Goal: Task Accomplishment & Management: Manage account settings

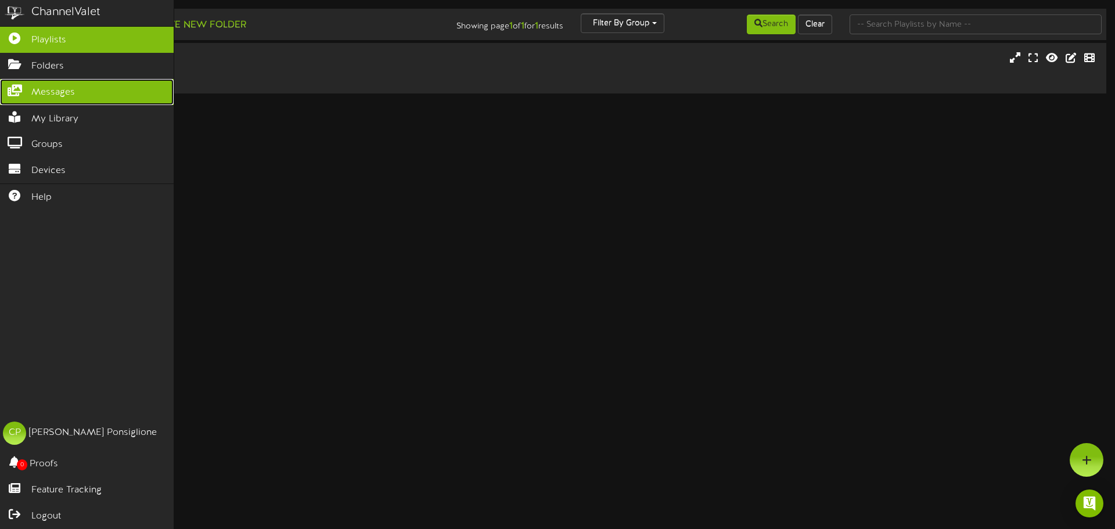
click at [49, 95] on span "Messages" at bounding box center [53, 92] width 44 height 13
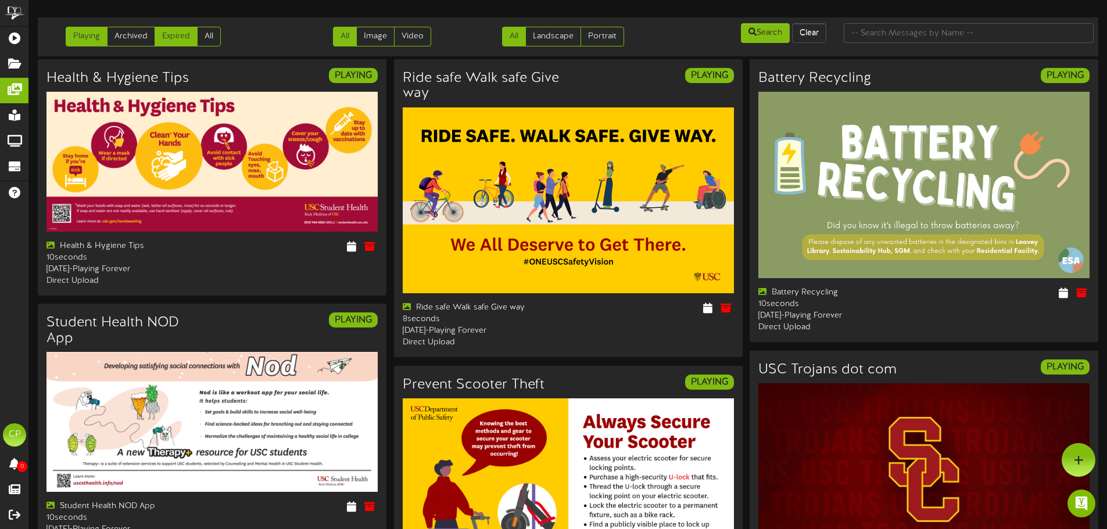
click at [183, 41] on link "Expired" at bounding box center [176, 37] width 43 height 20
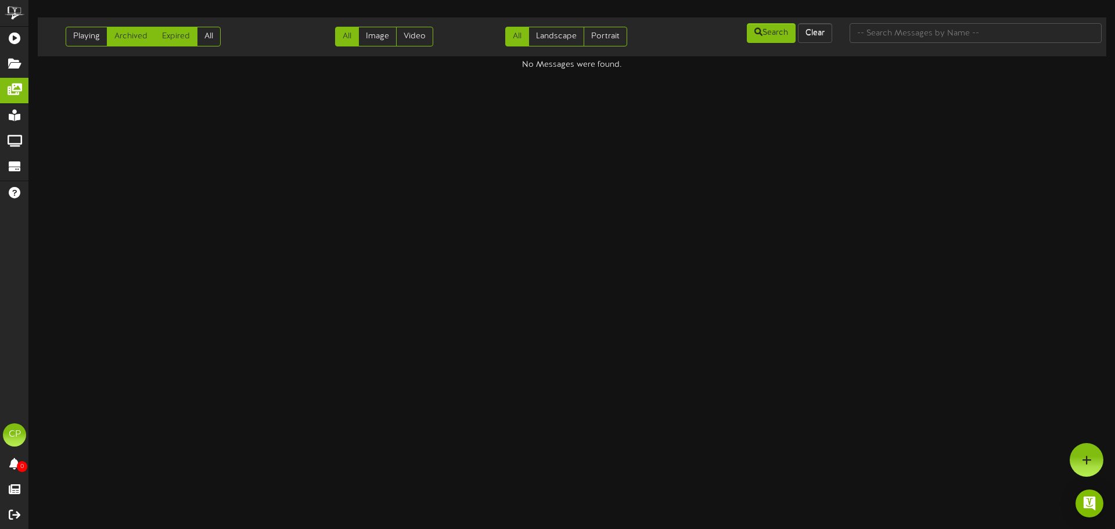
click at [120, 39] on link "Archived" at bounding box center [131, 37] width 48 height 20
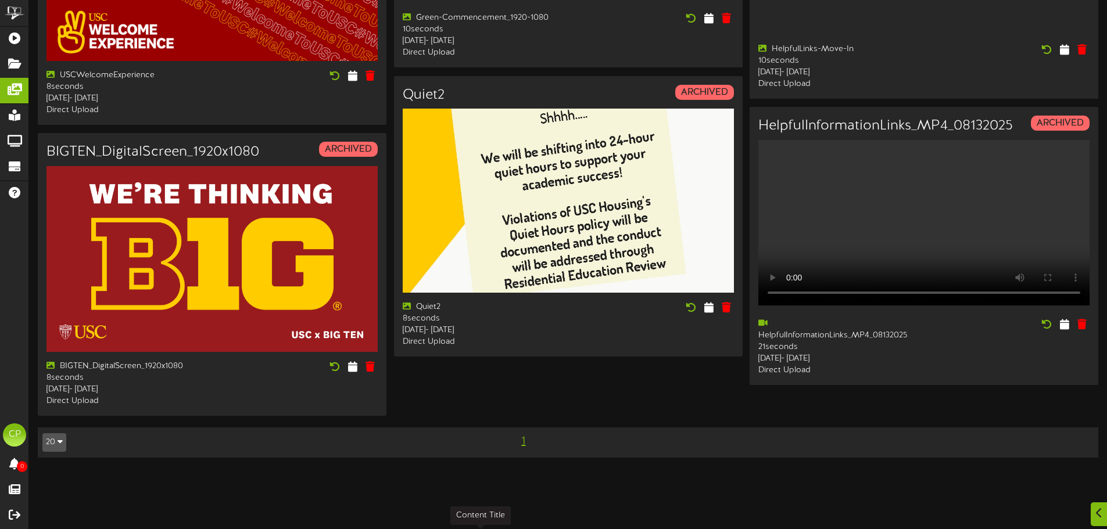
scroll to position [1381, 0]
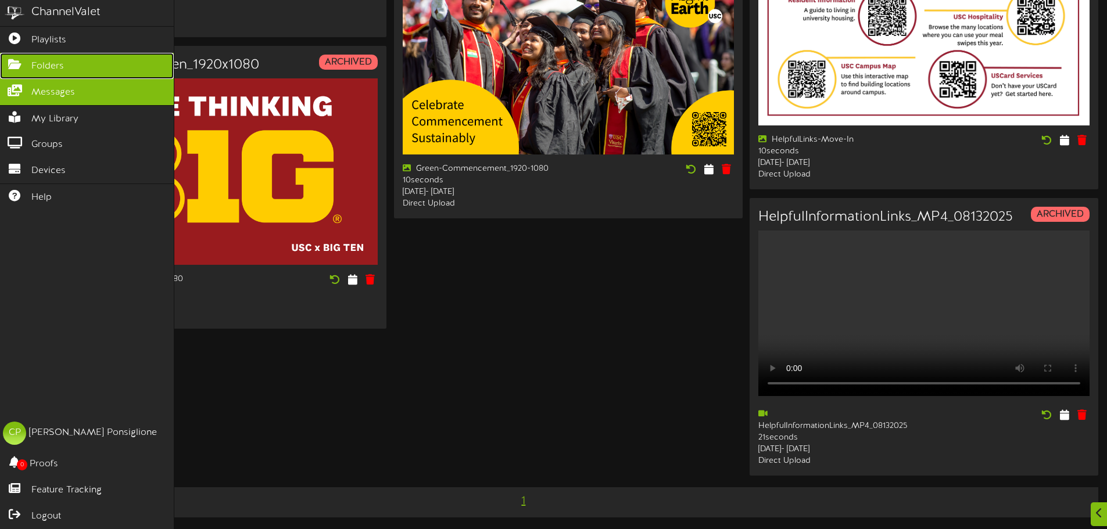
click at [59, 58] on link "Folders" at bounding box center [87, 66] width 174 height 26
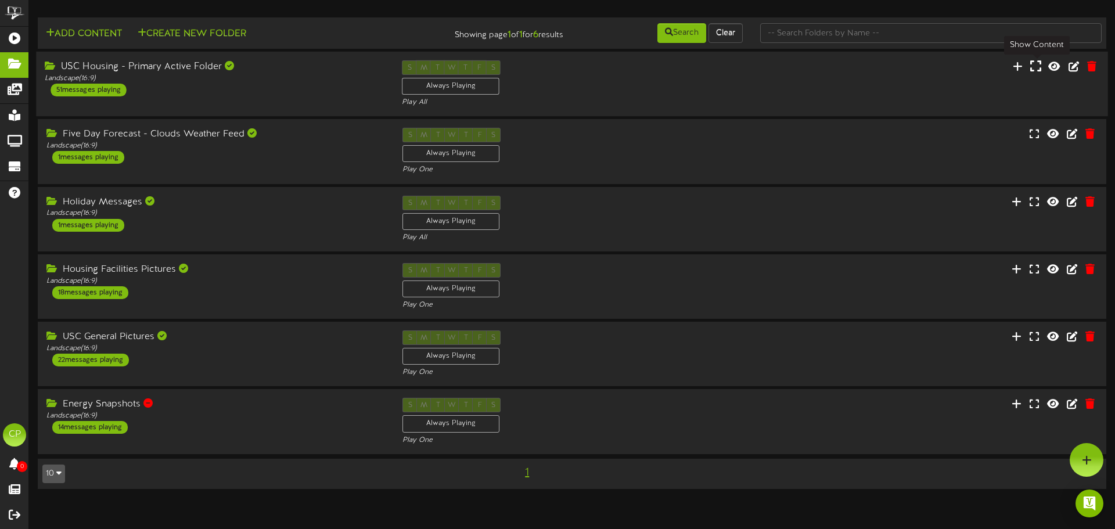
click at [1039, 72] on icon at bounding box center [1036, 66] width 11 height 13
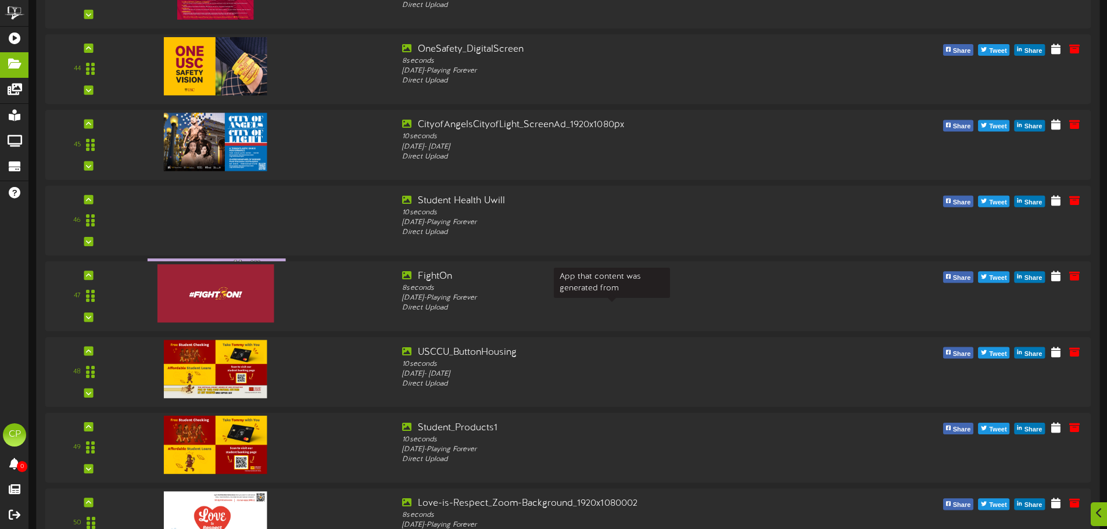
scroll to position [3427, 0]
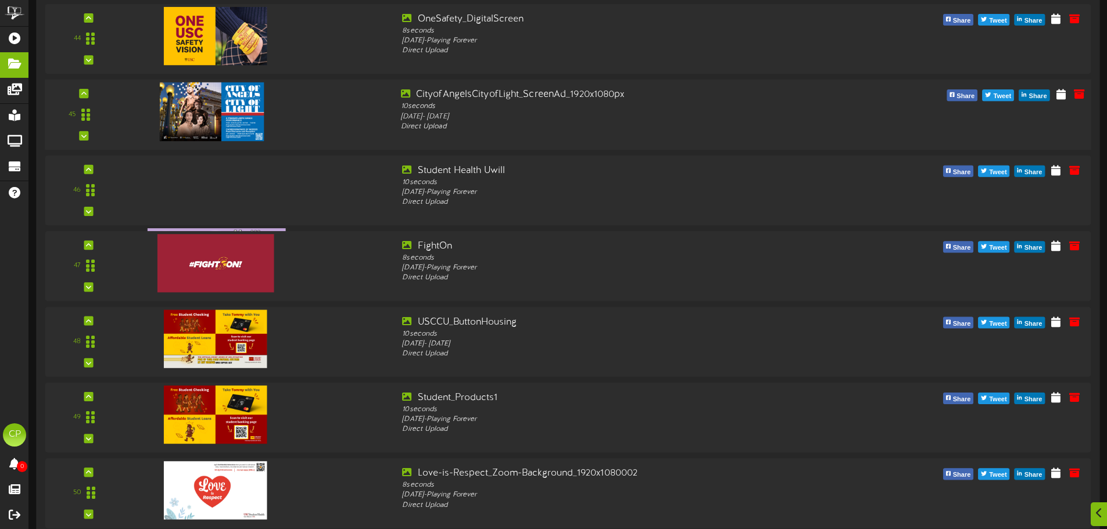
click at [619, 133] on div "45 10" at bounding box center [568, 114] width 1056 height 53
click at [1060, 96] on icon at bounding box center [1060, 94] width 11 height 13
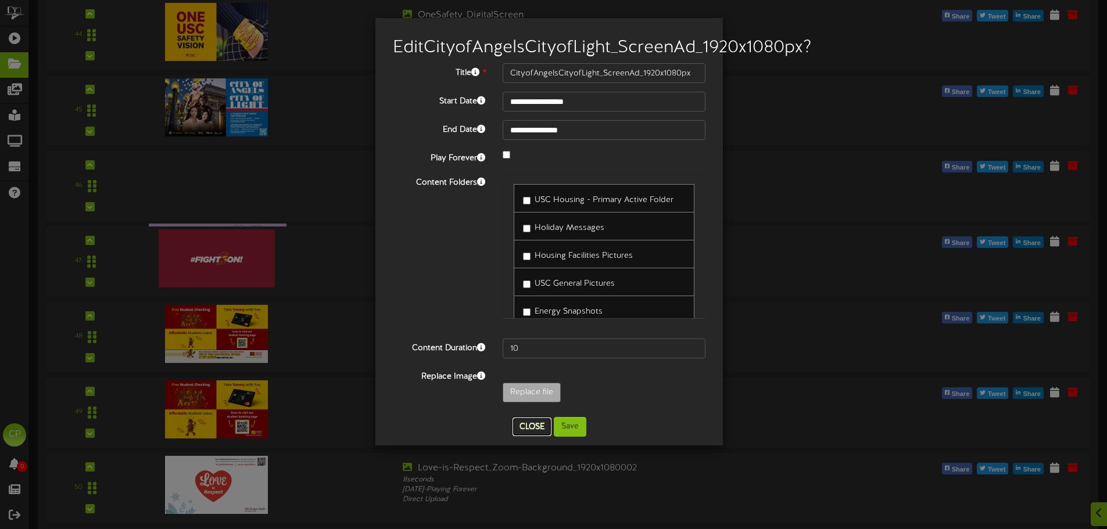
click at [535, 436] on button "Close" at bounding box center [531, 427] width 39 height 19
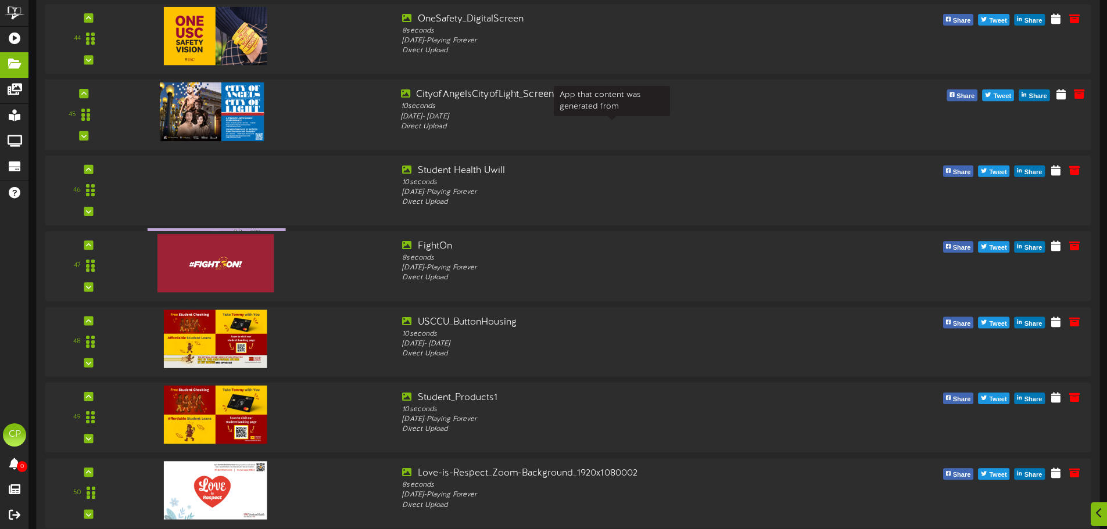
click at [663, 128] on div "Direct Upload" at bounding box center [612, 127] width 422 height 10
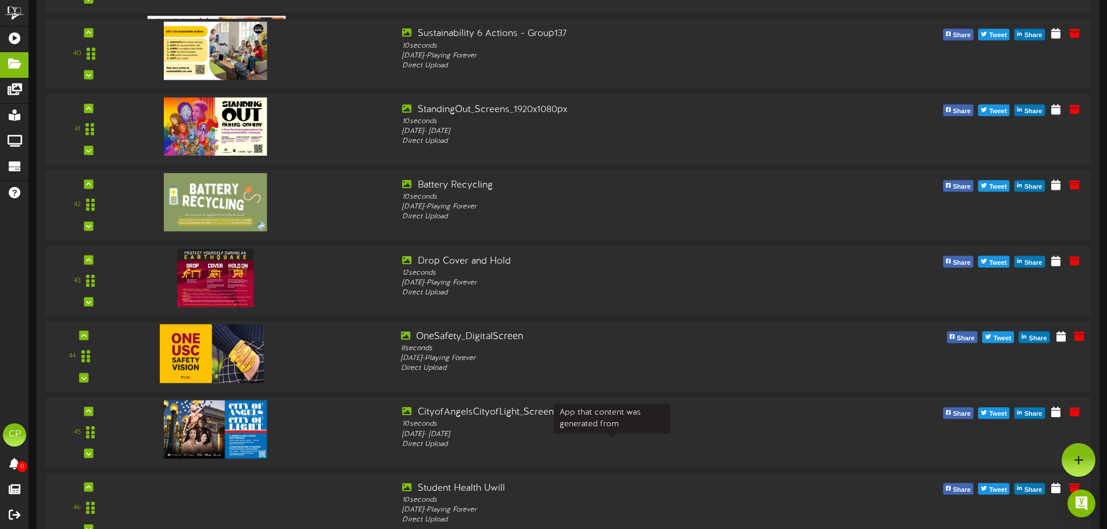
scroll to position [3079, 0]
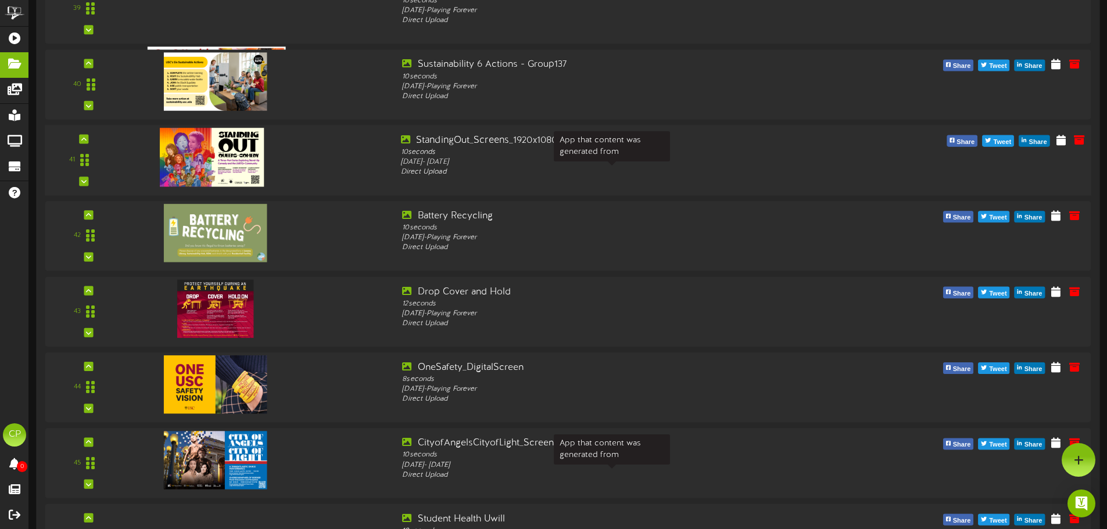
click at [680, 173] on div "Direct Upload" at bounding box center [612, 172] width 422 height 10
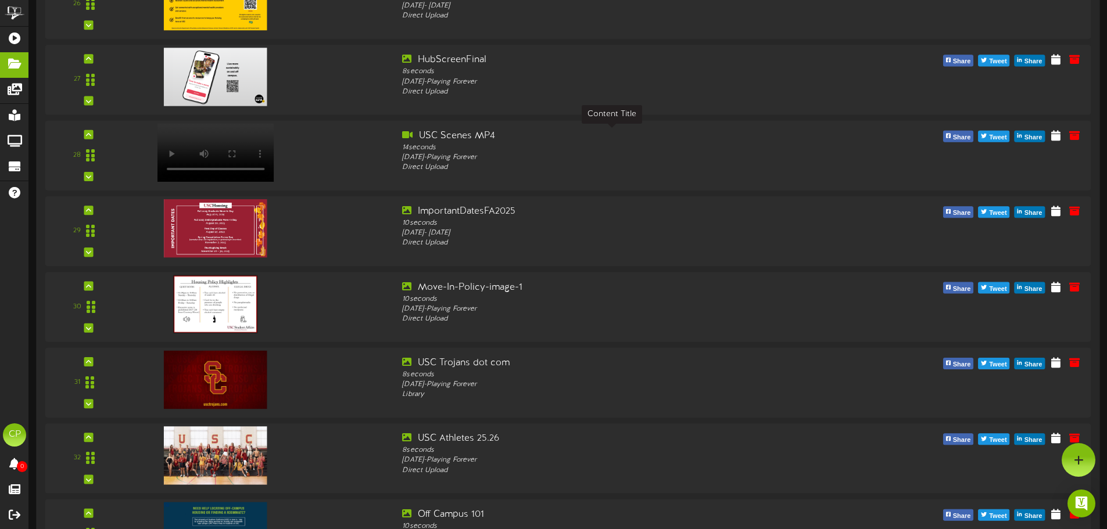
scroll to position [1917, 0]
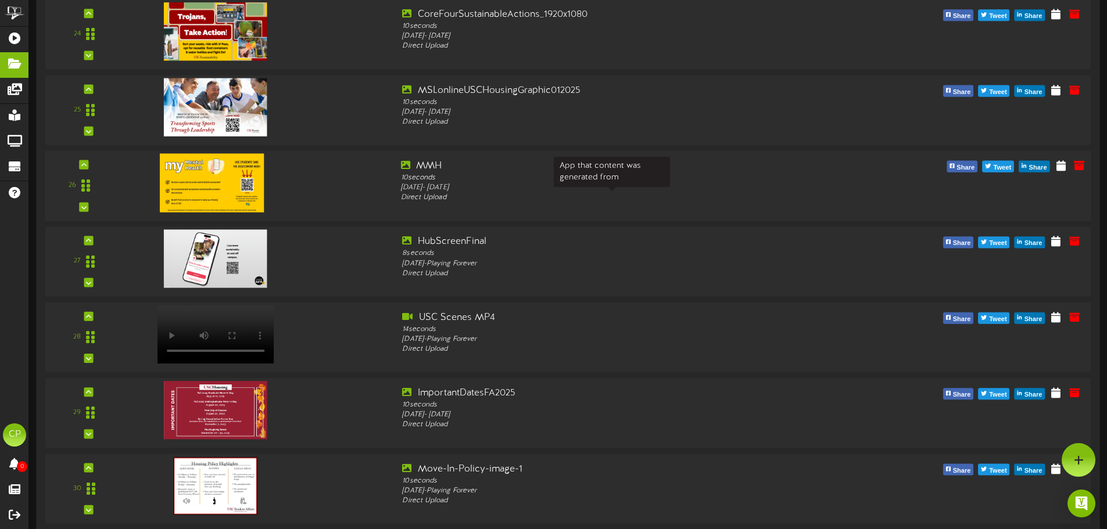
click at [581, 195] on div "Direct Upload" at bounding box center [612, 198] width 422 height 10
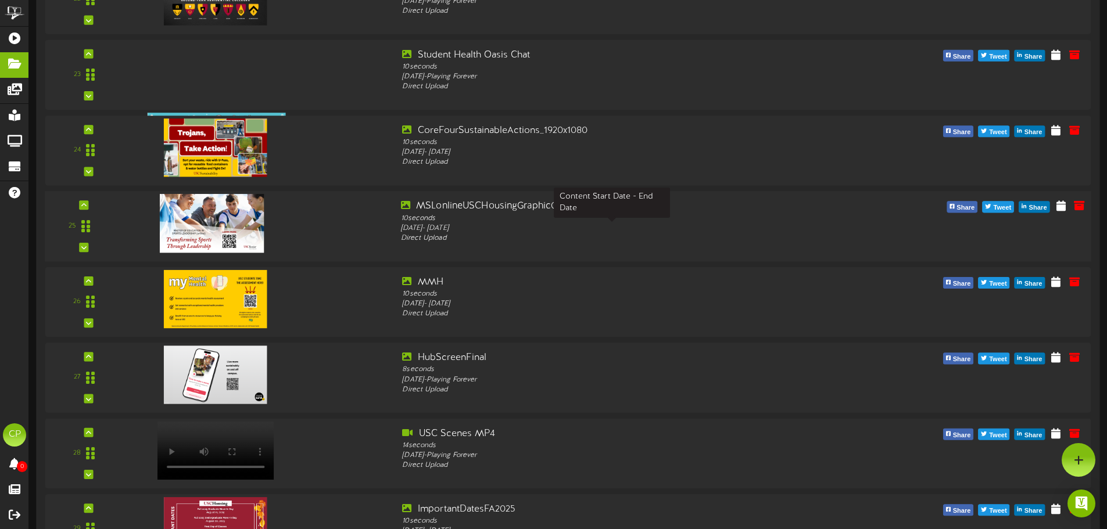
scroll to position [1743, 0]
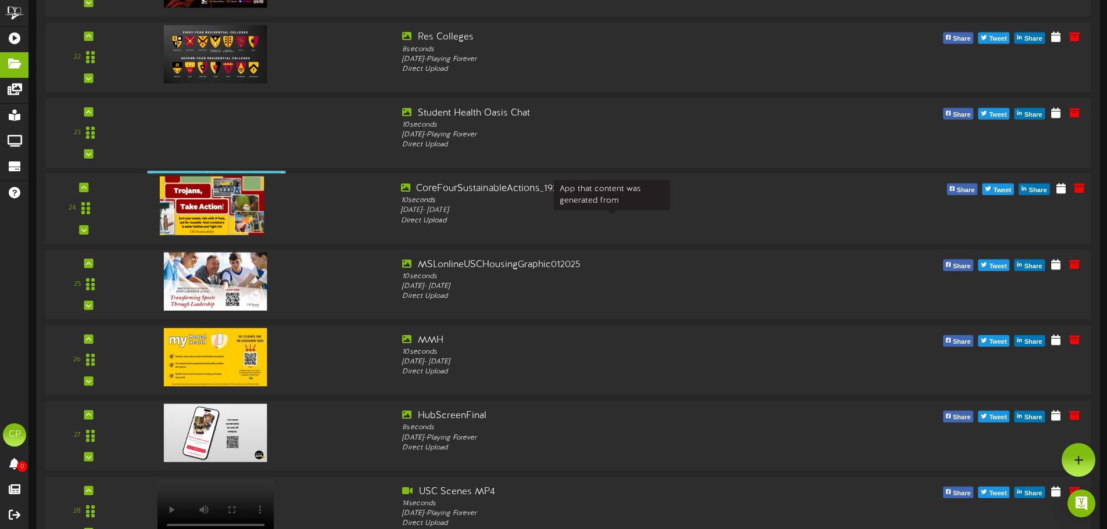
click at [663, 218] on div "Direct Upload" at bounding box center [612, 221] width 422 height 10
click at [1061, 190] on icon at bounding box center [1060, 187] width 11 height 13
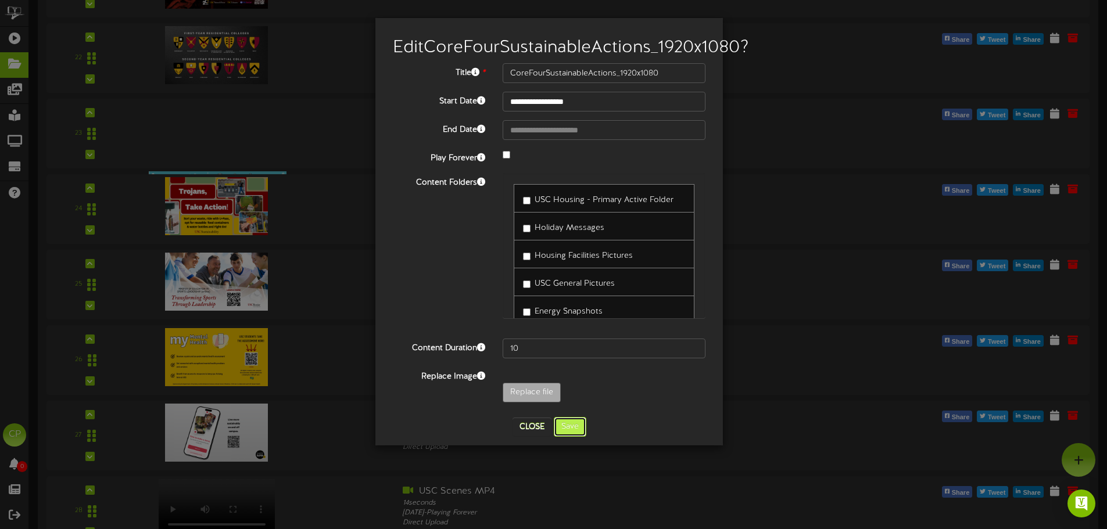
click at [571, 437] on button "Save" at bounding box center [570, 427] width 33 height 20
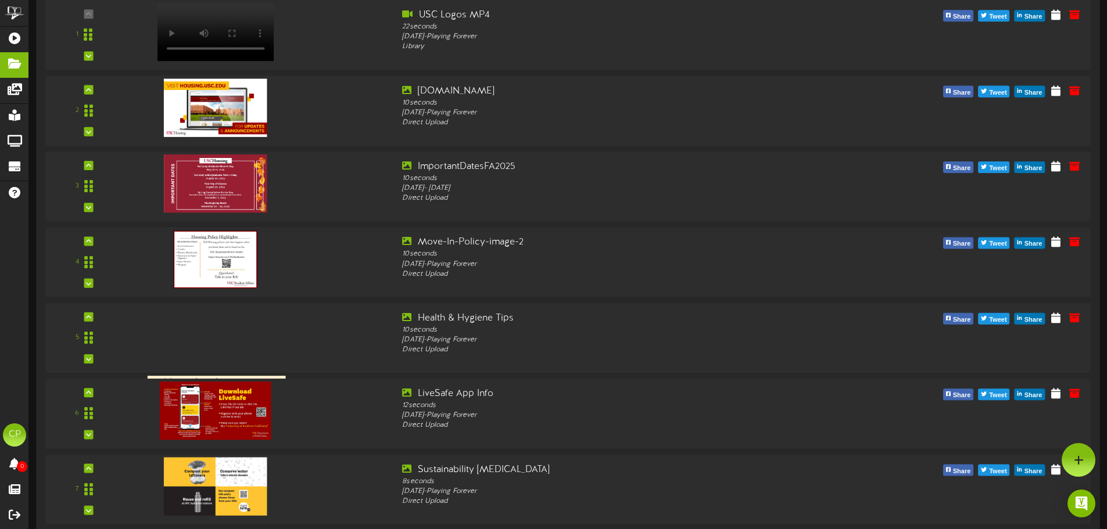
scroll to position [0, 0]
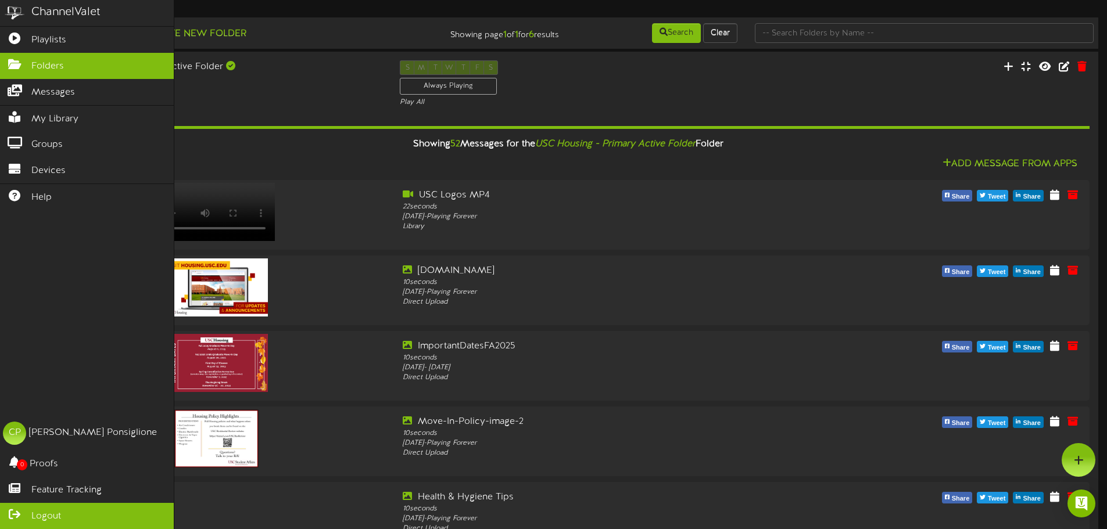
click at [31, 516] on link "Logout" at bounding box center [87, 516] width 174 height 26
